Goal: Task Accomplishment & Management: Manage account settings

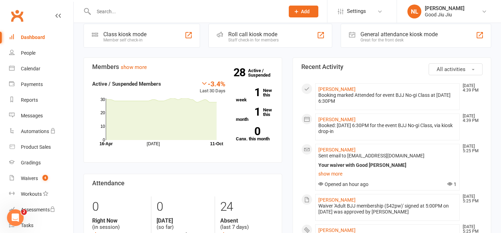
scroll to position [33, 0]
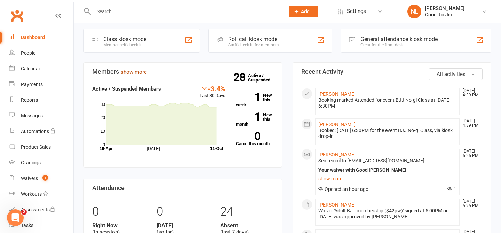
click at [134, 73] on link "show more" at bounding box center [134, 72] width 26 height 6
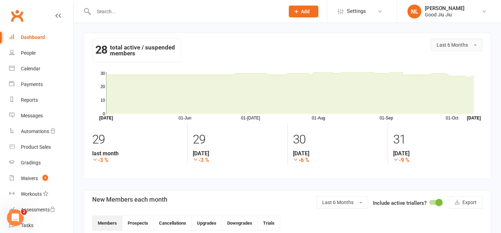
click at [475, 46] on button "Last 6 Months" at bounding box center [457, 45] width 52 height 13
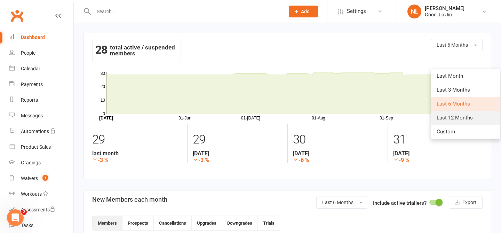
click at [452, 116] on span "Last 12 Months" at bounding box center [455, 118] width 36 height 6
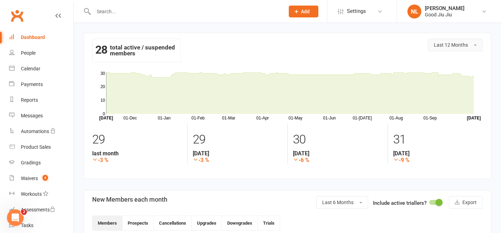
click at [476, 44] on button "Last 12 Months" at bounding box center [455, 45] width 55 height 13
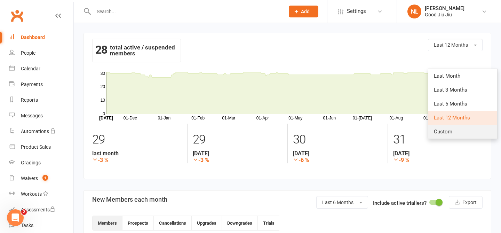
click at [449, 129] on span "Custom" at bounding box center [443, 131] width 18 height 6
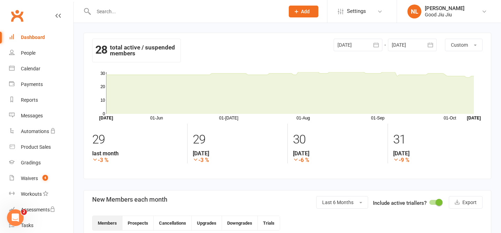
click at [428, 46] on icon "button" at bounding box center [430, 44] width 5 height 5
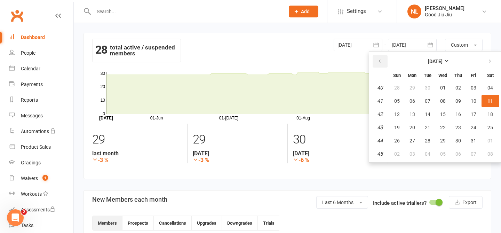
click at [377, 61] on icon "button" at bounding box center [379, 61] width 5 height 6
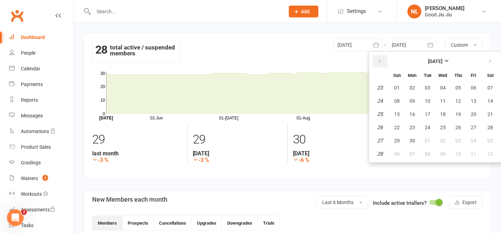
click at [377, 61] on icon "button" at bounding box center [379, 61] width 5 height 6
click at [491, 63] on icon "button" at bounding box center [490, 61] width 5 height 6
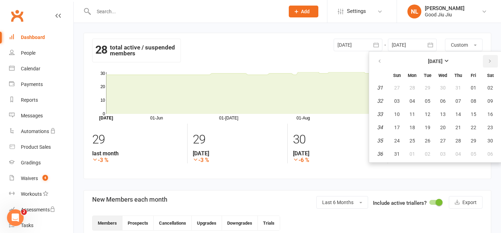
click at [491, 63] on icon "button" at bounding box center [490, 61] width 5 height 6
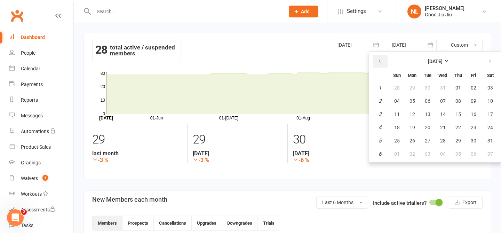
click at [379, 60] on icon "button" at bounding box center [379, 61] width 5 height 6
click at [378, 59] on icon "button" at bounding box center [379, 61] width 5 height 6
click at [377, 60] on icon "button" at bounding box center [379, 61] width 5 height 6
click at [494, 102] on button "11" at bounding box center [491, 101] width 18 height 13
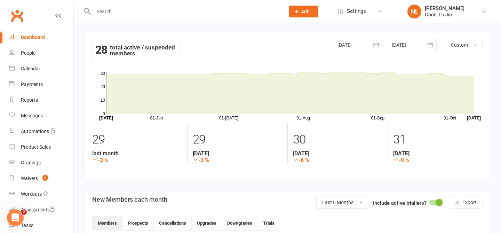
click at [379, 46] on icon "button" at bounding box center [376, 44] width 7 height 7
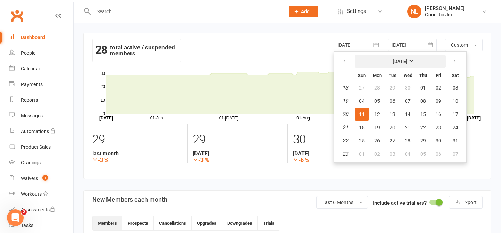
click at [408, 60] on strong "[DATE]" at bounding box center [400, 61] width 15 height 6
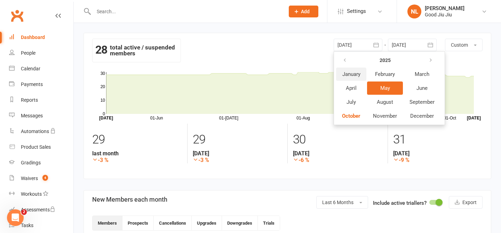
click at [351, 74] on span "January" at bounding box center [352, 74] width 18 height 6
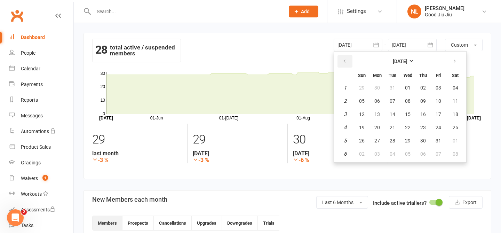
click at [343, 62] on icon "button" at bounding box center [344, 61] width 5 height 6
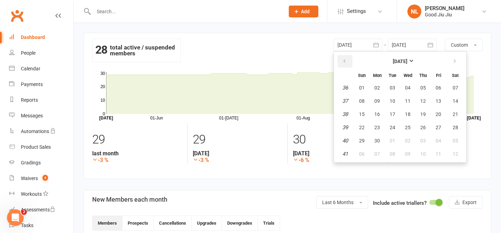
click at [343, 62] on icon "button" at bounding box center [344, 61] width 5 height 6
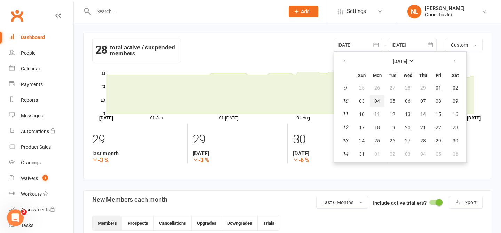
click at [378, 101] on span "04" at bounding box center [378, 101] width 6 height 6
type input "[DATE]"
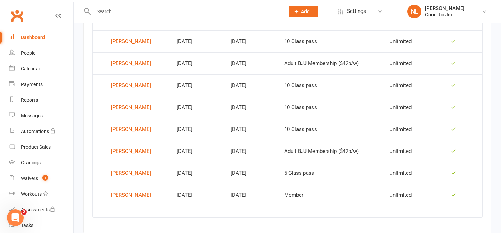
scroll to position [322, 0]
